Goal: Transaction & Acquisition: Purchase product/service

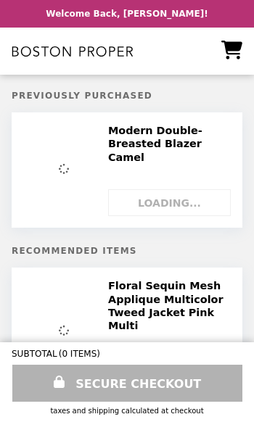
select select "**********"
select select "*********"
select select "**********"
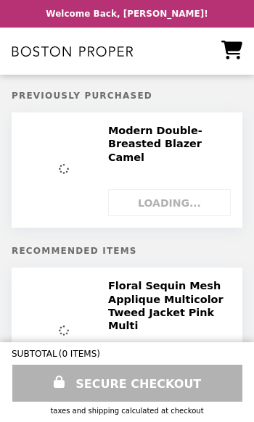
select select "**********"
select select "*********"
select select "**********"
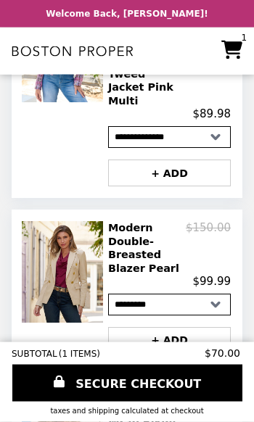
scroll to position [333, 0]
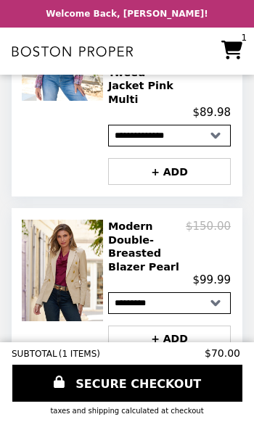
click at [48, 226] on img at bounding box center [64, 270] width 85 height 101
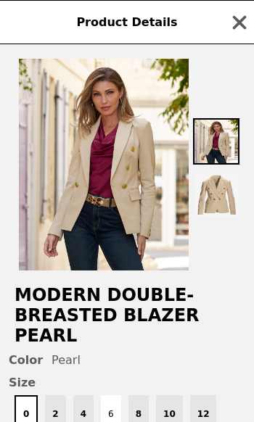
click at [217, 195] on img at bounding box center [216, 195] width 46 height 46
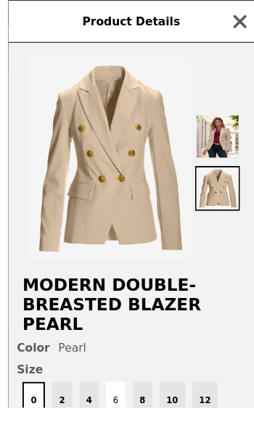
scroll to position [287, 0]
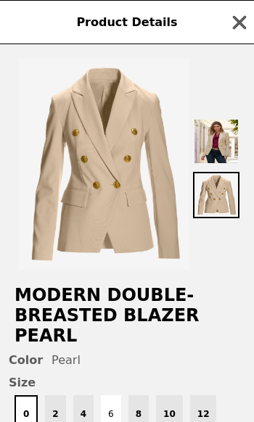
click at [232, 25] on icon "button" at bounding box center [239, 23] width 22 height 22
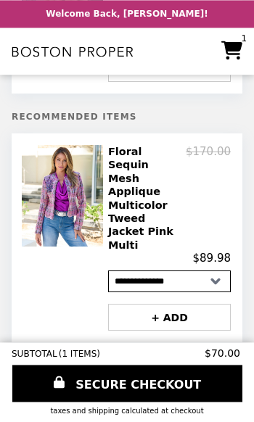
scroll to position [188, 0]
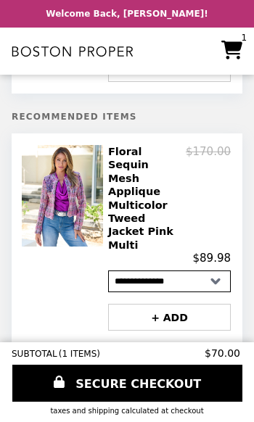
click at [128, 163] on h2 "Floral Sequin Mesh Applique Multicolor Tweed Jacket Pink Multi" at bounding box center [147, 198] width 78 height 107
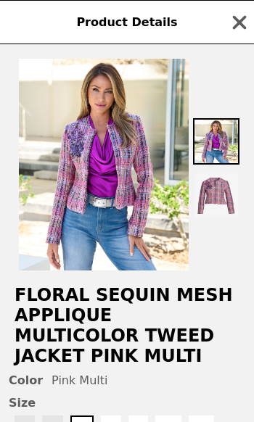
scroll to position [0, 0]
click at [70, 179] on img at bounding box center [104, 165] width 170 height 212
click at [76, 192] on img at bounding box center [104, 165] width 170 height 212
click at [42, 309] on h2 "Floral Sequin Mesh Applique Multicolor Tweed Jacket Pink Multi" at bounding box center [127, 325] width 254 height 81
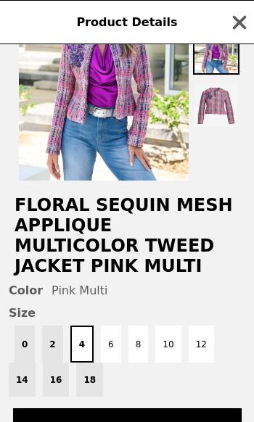
scroll to position [82, 0]
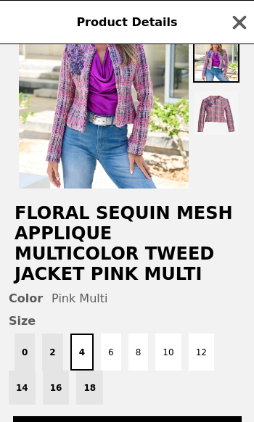
click at [137, 359] on button "8" at bounding box center [138, 351] width 20 height 37
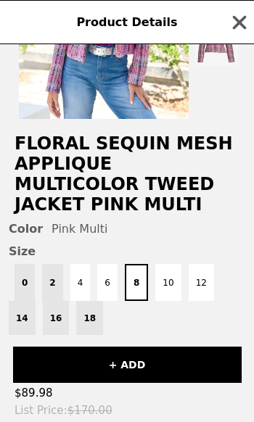
scroll to position [150, 0]
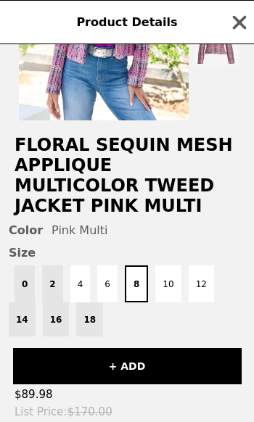
click at [126, 372] on button "+ ADD" at bounding box center [127, 366] width 228 height 36
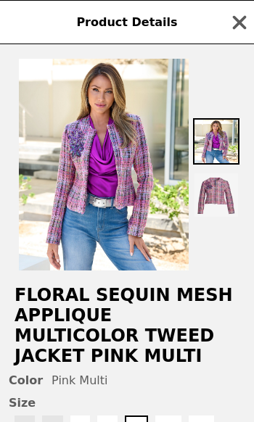
scroll to position [0, 0]
click at [80, 188] on img at bounding box center [104, 165] width 170 height 212
click at [75, 187] on img at bounding box center [104, 165] width 170 height 212
click at [75, 186] on img at bounding box center [104, 165] width 170 height 212
click at [211, 188] on img at bounding box center [216, 195] width 46 height 46
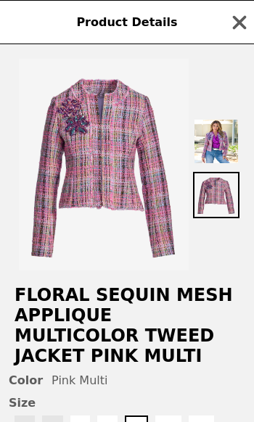
click at [214, 145] on img at bounding box center [216, 141] width 46 height 46
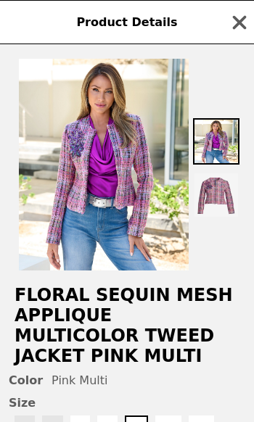
click at [78, 198] on img at bounding box center [104, 165] width 170 height 212
click at [64, 192] on img at bounding box center [104, 165] width 170 height 212
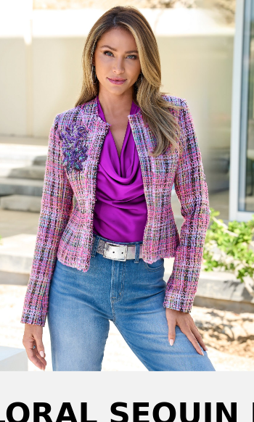
click at [54, 135] on img at bounding box center [104, 165] width 170 height 212
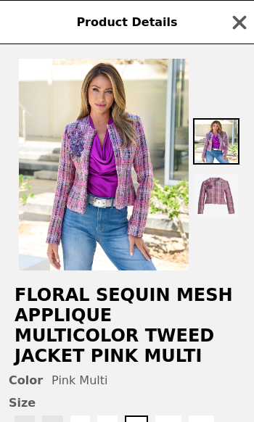
scroll to position [0, 0]
click at [83, 211] on img at bounding box center [104, 165] width 170 height 212
click at [54, 233] on img at bounding box center [104, 165] width 170 height 212
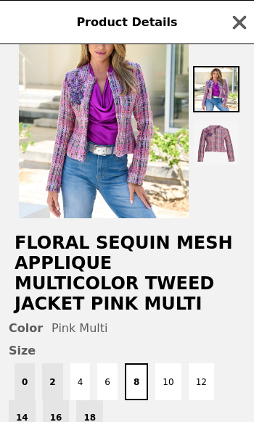
scroll to position [31, 0]
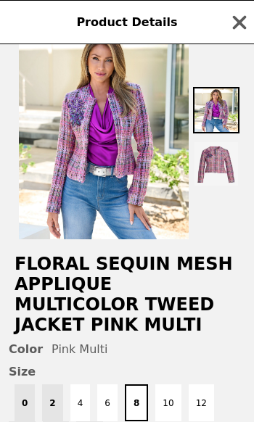
click at [49, 291] on h2 "Floral Sequin Mesh Applique Multicolor Tweed Jacket Pink Multi" at bounding box center [127, 294] width 254 height 81
click at [60, 281] on h2 "Floral Sequin Mesh Applique Multicolor Tweed Jacket Pink Multi" at bounding box center [127, 294] width 254 height 81
click at [59, 281] on h2 "Floral Sequin Mesh Applique Multicolor Tweed Jacket Pink Multi" at bounding box center [127, 294] width 254 height 81
click at [249, 21] on icon "button" at bounding box center [239, 23] width 22 height 22
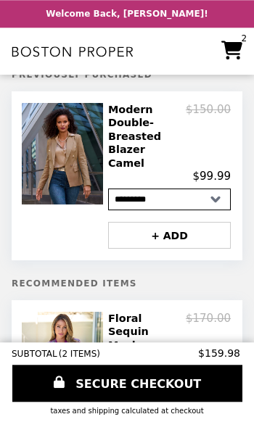
scroll to position [0, 0]
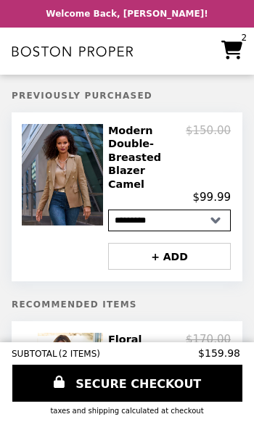
click at [240, 46] on icon "Main" at bounding box center [231, 50] width 21 height 19
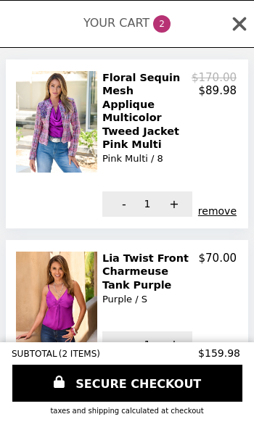
click at [233, 23] on icon at bounding box center [239, 24] width 22 height 22
